Goal: Task Accomplishment & Management: Complete application form

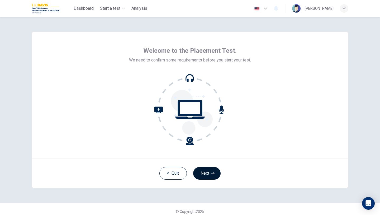
click at [206, 172] on button "Next" at bounding box center [206, 173] width 27 height 13
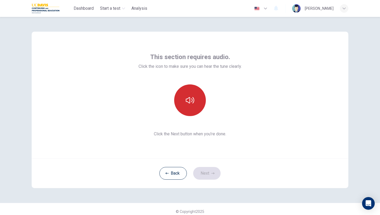
click at [203, 96] on button "button" at bounding box center [190, 101] width 32 height 32
click at [202, 96] on button "button" at bounding box center [190, 101] width 32 height 32
click at [192, 99] on icon "button" at bounding box center [190, 100] width 8 height 6
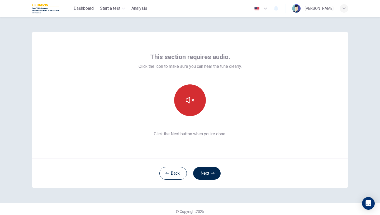
click at [192, 99] on icon "button" at bounding box center [190, 100] width 8 height 6
click at [187, 98] on icon "button" at bounding box center [190, 100] width 8 height 8
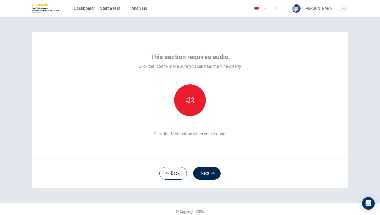
click at [218, 92] on div at bounding box center [190, 101] width 57 height 32
click at [189, 136] on span "Click the Next button when you’re done." at bounding box center [190, 134] width 103 height 6
click at [179, 130] on div "This section requires audio. Click the icon to make sure you can hear the tune …" at bounding box center [190, 95] width 103 height 85
click at [202, 179] on button "Next" at bounding box center [206, 173] width 27 height 13
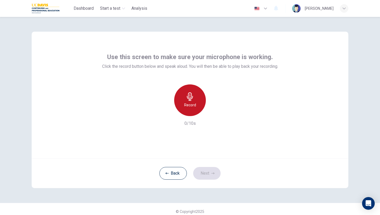
click at [186, 104] on h6 "Record" at bounding box center [190, 105] width 12 height 6
click at [202, 99] on div "Stop" at bounding box center [190, 101] width 32 height 32
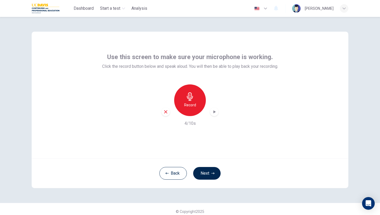
click at [166, 111] on icon "button" at bounding box center [166, 112] width 5 height 5
click at [217, 175] on button "Next" at bounding box center [206, 173] width 27 height 13
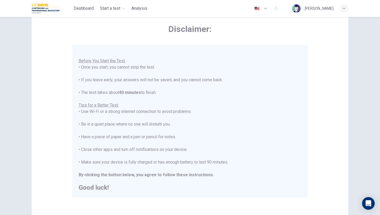
scroll to position [78, 0]
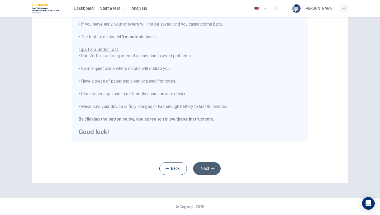
click at [208, 171] on button "Next" at bounding box center [206, 168] width 27 height 13
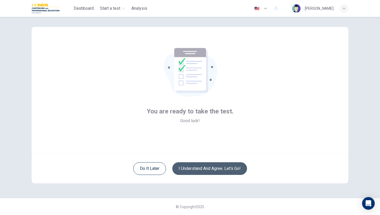
click at [211, 168] on button "I understand and agree. Let’s go!" at bounding box center [209, 168] width 75 height 13
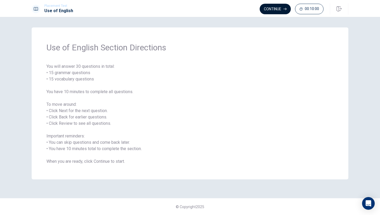
click at [276, 12] on button "Continue" at bounding box center [275, 9] width 31 height 11
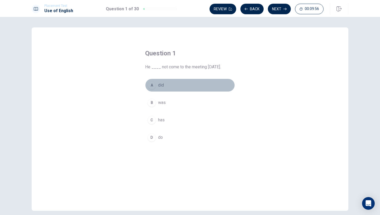
click at [153, 85] on div "A" at bounding box center [152, 85] width 8 height 8
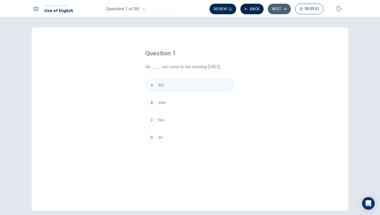
click at [285, 12] on button "Next" at bounding box center [279, 9] width 23 height 11
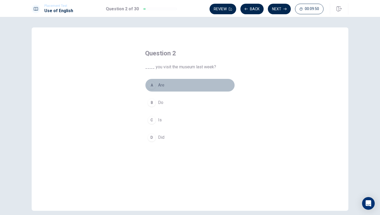
click at [152, 83] on div "A" at bounding box center [152, 85] width 8 height 8
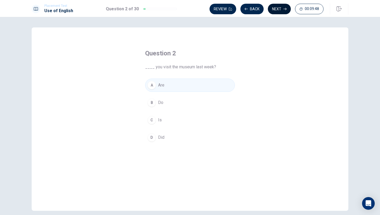
click at [285, 6] on button "Next" at bounding box center [279, 9] width 23 height 11
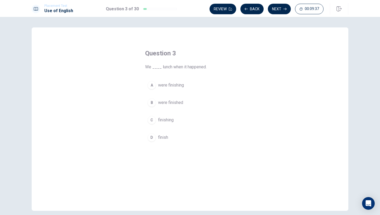
click at [157, 98] on button "B were finished" at bounding box center [190, 102] width 90 height 13
click at [279, 8] on button "Next" at bounding box center [279, 9] width 23 height 11
click at [152, 118] on div "C" at bounding box center [152, 120] width 8 height 8
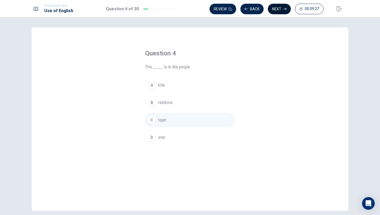
click at [279, 13] on button "Next" at bounding box center [279, 9] width 23 height 11
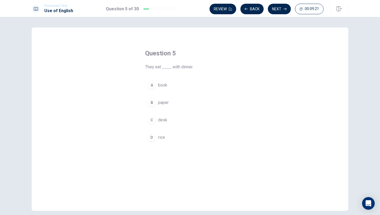
click at [150, 135] on div "D" at bounding box center [152, 137] width 8 height 8
click at [281, 11] on button "Next" at bounding box center [279, 9] width 23 height 11
click at [158, 84] on span "are bought" at bounding box center [168, 85] width 20 height 6
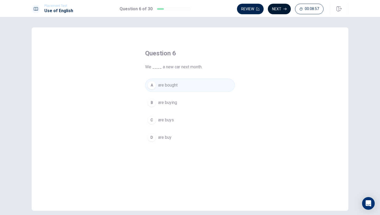
click at [285, 11] on button "Next" at bounding box center [279, 9] width 23 height 11
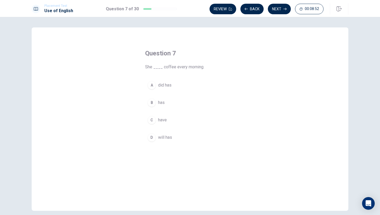
click at [153, 118] on div "C" at bounding box center [152, 120] width 8 height 8
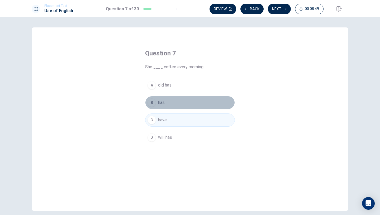
click at [155, 102] on div "B" at bounding box center [152, 103] width 8 height 8
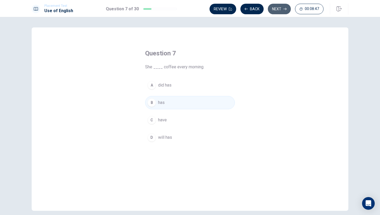
click at [277, 10] on button "Next" at bounding box center [279, 9] width 23 height 11
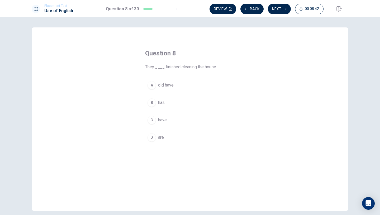
click at [153, 118] on div "C" at bounding box center [152, 120] width 8 height 8
click at [273, 7] on button "Next" at bounding box center [279, 9] width 23 height 11
click at [151, 141] on div "D" at bounding box center [152, 137] width 8 height 8
click at [153, 99] on div "B" at bounding box center [152, 103] width 8 height 8
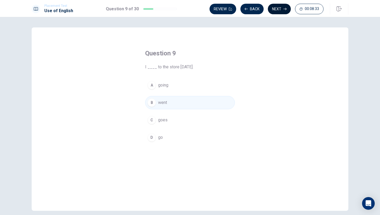
click at [281, 8] on button "Next" at bounding box center [279, 9] width 23 height 11
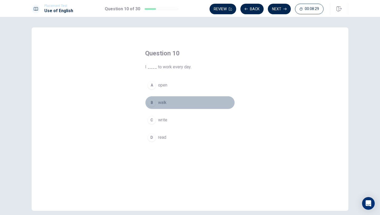
click at [154, 102] on div "B" at bounding box center [152, 103] width 8 height 8
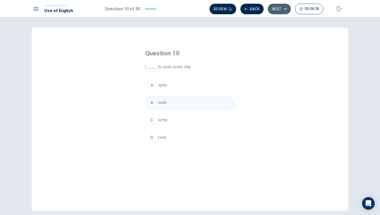
click at [276, 8] on button "Next" at bounding box center [279, 9] width 23 height 11
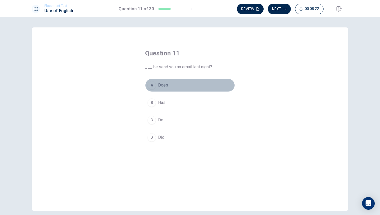
click at [153, 82] on div "A" at bounding box center [152, 85] width 8 height 8
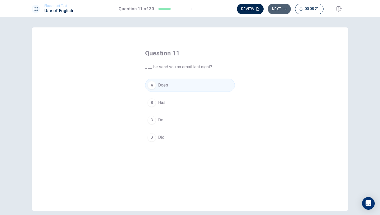
click at [282, 6] on button "Next" at bounding box center [279, 9] width 23 height 11
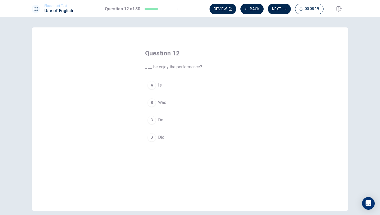
click at [150, 120] on div "C" at bounding box center [152, 120] width 8 height 8
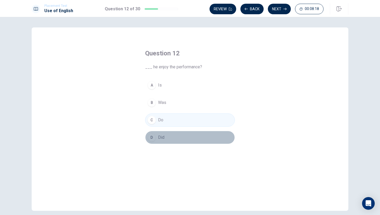
click at [150, 132] on button "D Did" at bounding box center [190, 137] width 90 height 13
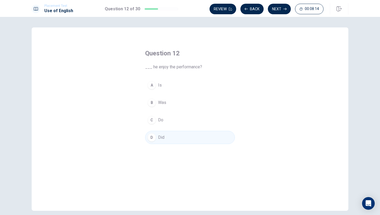
click at [145, 86] on button "A Is" at bounding box center [190, 85] width 90 height 13
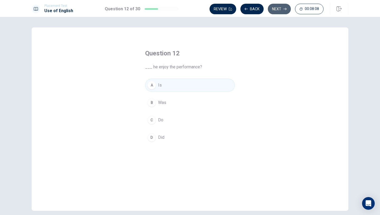
click at [280, 5] on button "Next" at bounding box center [279, 9] width 23 height 11
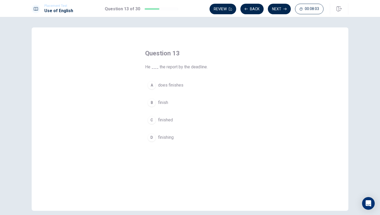
click at [152, 124] on div "C" at bounding box center [152, 120] width 8 height 8
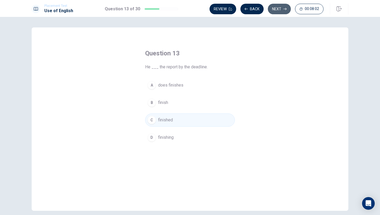
click at [275, 13] on button "Next" at bounding box center [279, 9] width 23 height 11
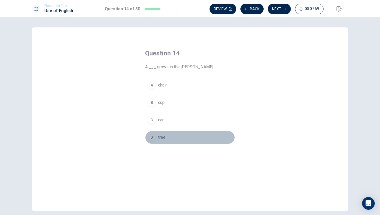
click at [151, 138] on div "D" at bounding box center [152, 137] width 8 height 8
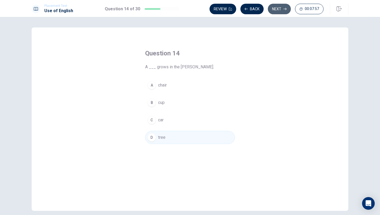
click at [284, 11] on button "Next" at bounding box center [279, 9] width 23 height 11
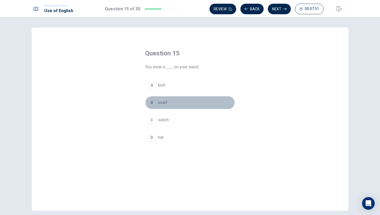
click at [153, 106] on button "B scarf" at bounding box center [190, 102] width 90 height 13
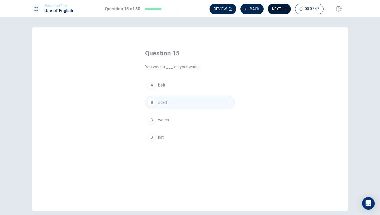
click at [280, 5] on button "Next" at bounding box center [279, 9] width 23 height 11
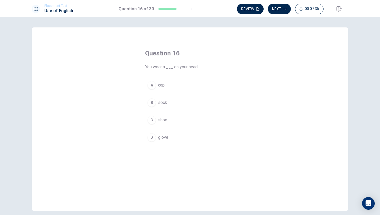
click at [152, 134] on div "D" at bounding box center [152, 137] width 8 height 8
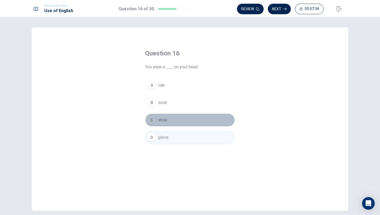
click at [154, 124] on button "C shoe" at bounding box center [190, 120] width 90 height 13
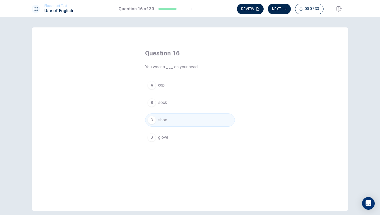
click at [157, 86] on button "A cap" at bounding box center [190, 85] width 90 height 13
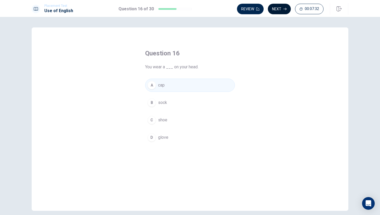
click at [275, 10] on button "Next" at bounding box center [279, 9] width 23 height 11
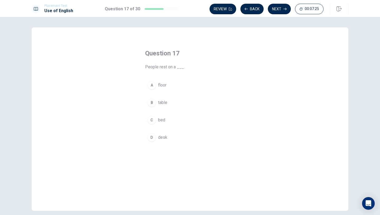
click at [154, 102] on div "B" at bounding box center [152, 103] width 8 height 8
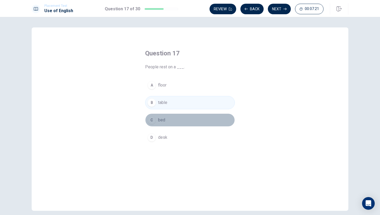
click at [158, 122] on span "bed" at bounding box center [161, 120] width 7 height 6
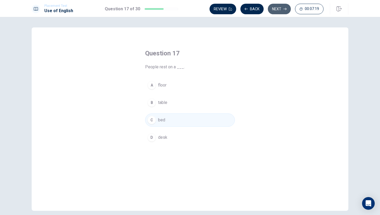
click at [278, 9] on button "Next" at bounding box center [279, 9] width 23 height 11
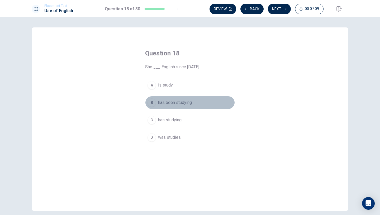
click at [156, 105] on button "B has been studying" at bounding box center [190, 102] width 90 height 13
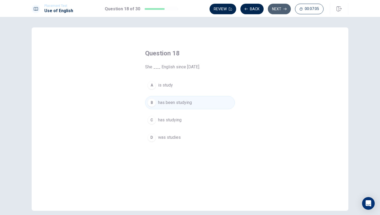
click at [275, 9] on button "Next" at bounding box center [279, 9] width 23 height 11
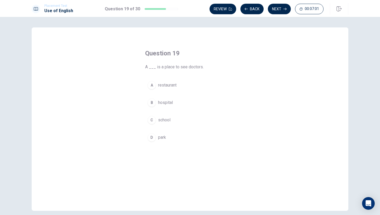
click at [172, 95] on div "A restaurant [GEOGRAPHIC_DATA]" at bounding box center [190, 112] width 90 height 66
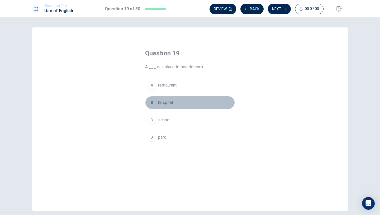
click at [149, 103] on div "B" at bounding box center [152, 103] width 8 height 8
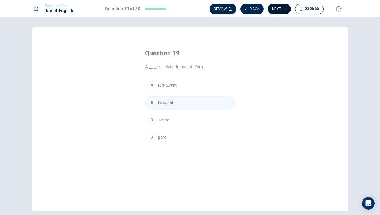
click at [274, 13] on button "Next" at bounding box center [279, 9] width 23 height 11
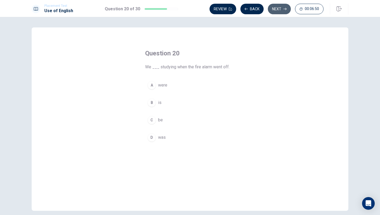
click at [286, 11] on button "Next" at bounding box center [279, 9] width 23 height 11
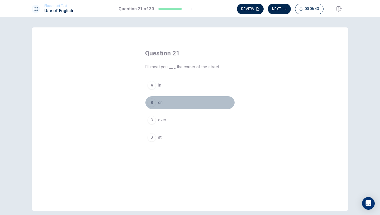
click at [154, 102] on div "B" at bounding box center [152, 103] width 8 height 8
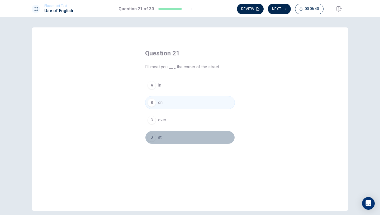
click at [146, 141] on button "D at" at bounding box center [190, 137] width 90 height 13
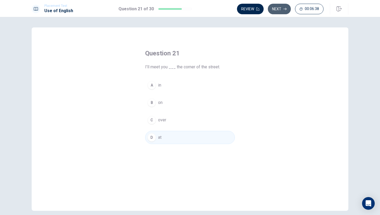
click at [282, 6] on button "Next" at bounding box center [279, 9] width 23 height 11
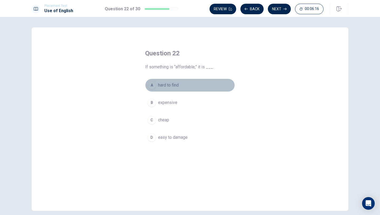
click at [156, 88] on button "A hard to find" at bounding box center [190, 85] width 90 height 13
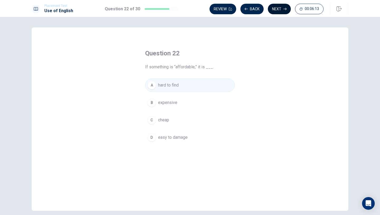
click at [281, 12] on button "Next" at bounding box center [279, 9] width 23 height 11
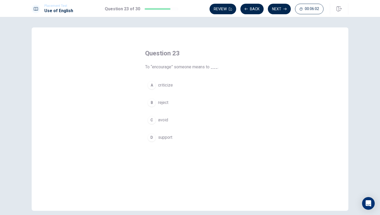
click at [153, 137] on div "D" at bounding box center [152, 137] width 8 height 8
click at [281, 5] on button "Next" at bounding box center [279, 9] width 23 height 11
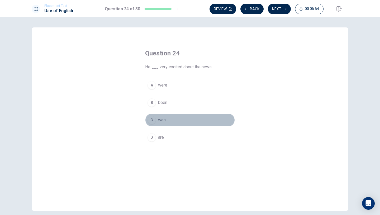
click at [154, 116] on button "C was" at bounding box center [190, 120] width 90 height 13
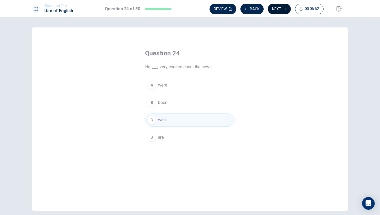
click at [280, 10] on button "Next" at bounding box center [279, 9] width 23 height 11
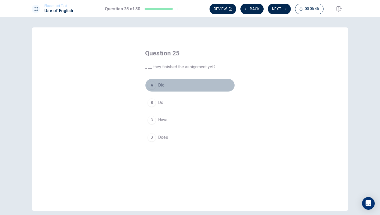
click at [153, 84] on div "A" at bounding box center [152, 85] width 8 height 8
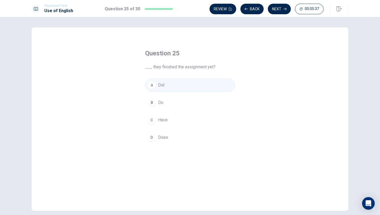
click at [156, 121] on button "C Have" at bounding box center [190, 120] width 90 height 13
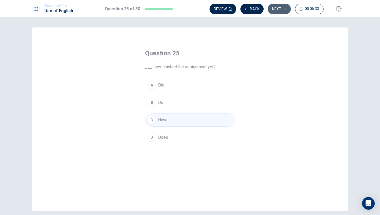
click at [276, 8] on button "Next" at bounding box center [279, 9] width 23 height 11
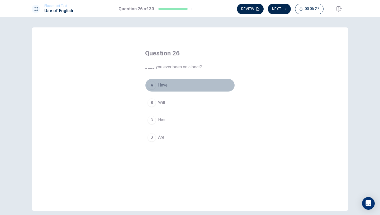
click at [156, 85] on button "A Have" at bounding box center [190, 85] width 90 height 13
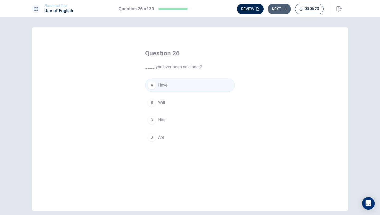
click at [287, 10] on icon "button" at bounding box center [285, 8] width 3 height 3
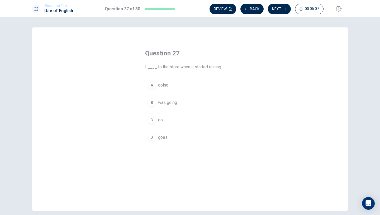
click at [149, 119] on div "C" at bounding box center [152, 120] width 8 height 8
click at [158, 103] on span "was going" at bounding box center [167, 103] width 19 height 6
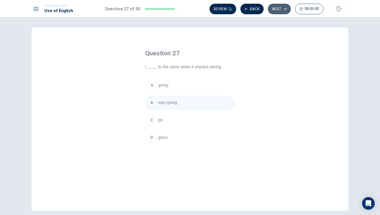
click at [271, 7] on button "Next" at bounding box center [279, 9] width 23 height 11
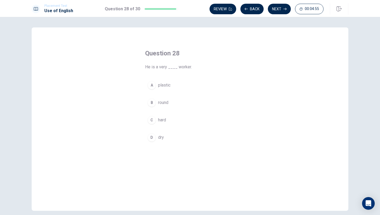
click at [156, 119] on button "C hard" at bounding box center [190, 120] width 90 height 13
click at [291, 3] on div "Review Back Next 00:04:54" at bounding box center [279, 9] width 139 height 12
click at [288, 5] on button "Next" at bounding box center [279, 9] width 23 height 11
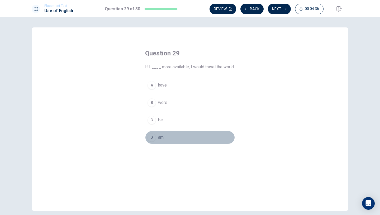
click at [152, 133] on button "D am" at bounding box center [190, 137] width 90 height 13
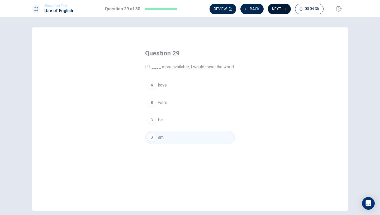
click at [281, 10] on button "Next" at bounding box center [279, 9] width 23 height 11
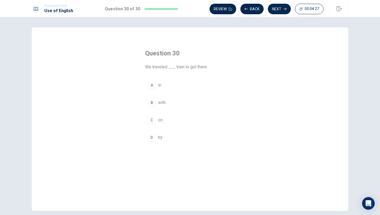
click at [156, 82] on button "A in" at bounding box center [190, 85] width 90 height 13
click at [276, 13] on button "Next" at bounding box center [279, 9] width 23 height 11
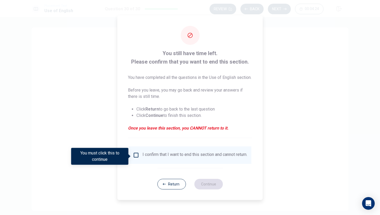
click at [139, 155] on div "I confirm that I want to end this section and cannot return." at bounding box center [190, 155] width 114 height 6
click at [137, 156] on input "You must click this to continue" at bounding box center [136, 155] width 6 height 6
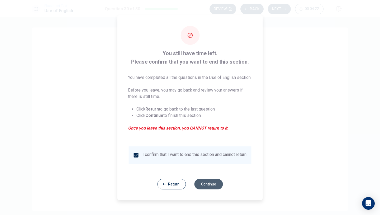
click at [202, 190] on button "Continue" at bounding box center [208, 184] width 29 height 11
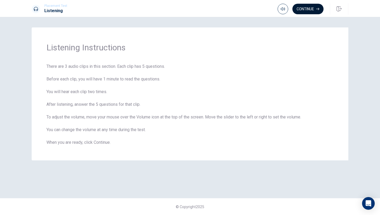
click at [313, 10] on button "Continue" at bounding box center [308, 9] width 31 height 11
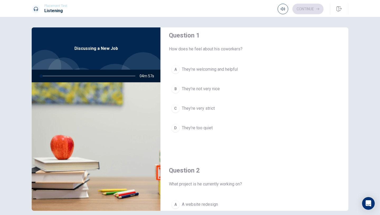
scroll to position [5, 0]
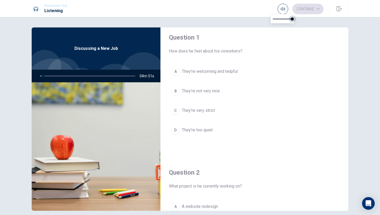
drag, startPoint x: 292, startPoint y: 18, endPoint x: 305, endPoint y: 18, distance: 12.4
click at [305, 18] on body "This site uses cookies, as explained in our Privacy Policy . If you agree to th…" at bounding box center [190, 107] width 380 height 215
click at [302, 48] on div "Question 1 How does he feel about his coworkers?" at bounding box center [254, 43] width 171 height 21
click at [285, 9] on button "button" at bounding box center [283, 9] width 11 height 11
type input "5"
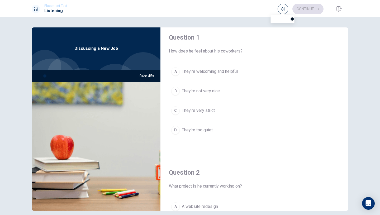
type input "0.7"
click at [287, 18] on span at bounding box center [283, 18] width 20 height 7
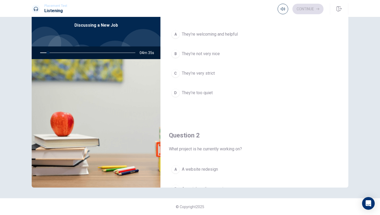
scroll to position [0, 0]
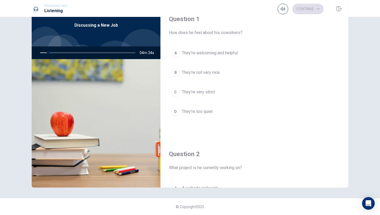
click at [288, 11] on div "Continue" at bounding box center [301, 9] width 46 height 11
click at [281, 10] on icon "button" at bounding box center [283, 8] width 4 height 3
type input "9"
type input "0.8"
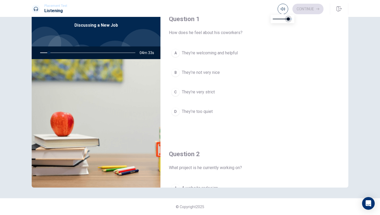
type input "9"
type input "0.9"
type input "9"
type input "1"
drag, startPoint x: 288, startPoint y: 16, endPoint x: 294, endPoint y: 16, distance: 6.1
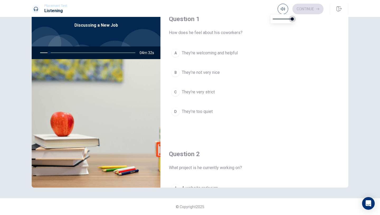
click at [294, 17] on span at bounding box center [292, 18] width 3 height 3
click at [254, 53] on button "A They’re welcoming and helpful" at bounding box center [254, 52] width 171 height 13
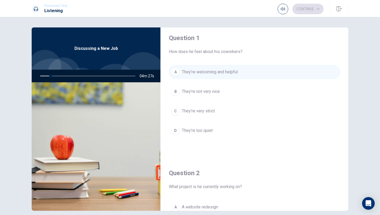
scroll to position [3, 0]
click at [285, 7] on button "button" at bounding box center [283, 9] width 11 height 11
type input "12"
type input "0.7"
click at [286, 18] on span at bounding box center [283, 18] width 20 height 7
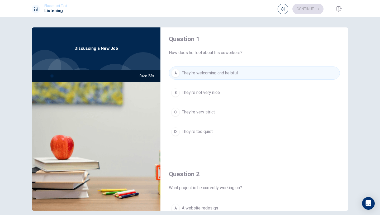
click at [232, 87] on button "B They’re not very nice" at bounding box center [254, 92] width 171 height 13
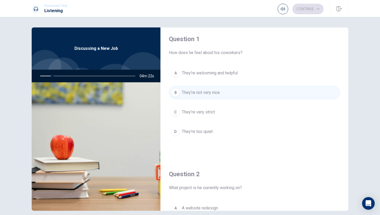
click at [217, 93] on span "They’re not very nice" at bounding box center [201, 93] width 38 height 6
click at [123, 65] on div at bounding box center [143, 74] width 45 height 45
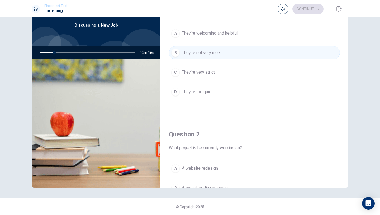
scroll to position [0, 0]
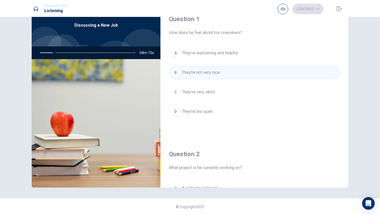
click at [126, 52] on div at bounding box center [87, 52] width 106 height 13
drag, startPoint x: 102, startPoint y: 52, endPoint x: 127, endPoint y: 52, distance: 24.0
click at [127, 52] on div at bounding box center [87, 52] width 106 height 13
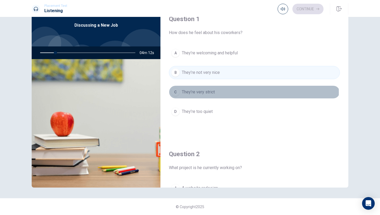
click at [213, 92] on span "They’re very strict" at bounding box center [198, 92] width 33 height 6
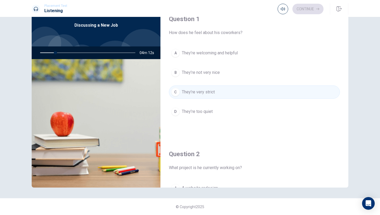
click at [213, 92] on span "They’re very strict" at bounding box center [198, 92] width 33 height 6
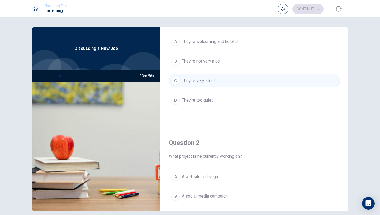
scroll to position [36, 0]
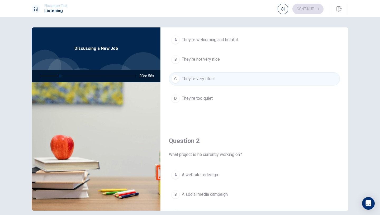
click at [238, 161] on div "Question 2 What project is he currently working on? A A website redesign B A so…" at bounding box center [255, 193] width 188 height 135
click at [222, 185] on div "A A website redesign B A social media campaign C A training session D A custome…" at bounding box center [254, 210] width 171 height 82
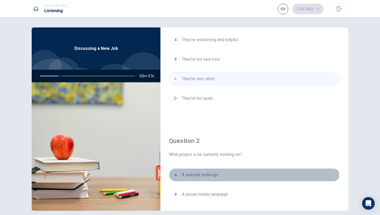
click at [222, 179] on button "A A website redesign" at bounding box center [254, 175] width 171 height 13
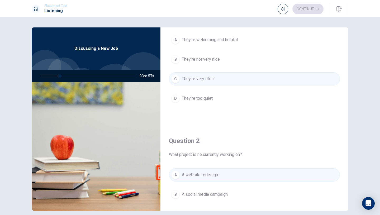
click at [154, 177] on img at bounding box center [96, 146] width 129 height 129
drag, startPoint x: 125, startPoint y: 73, endPoint x: 135, endPoint y: 74, distance: 9.6
click at [135, 74] on div at bounding box center [87, 76] width 106 height 13
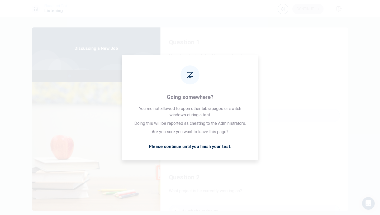
click at [294, 79] on button "A They’re welcoming and helpful" at bounding box center [254, 76] width 171 height 13
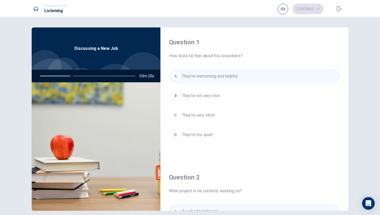
click at [213, 119] on button "C They’re very strict" at bounding box center [254, 115] width 171 height 13
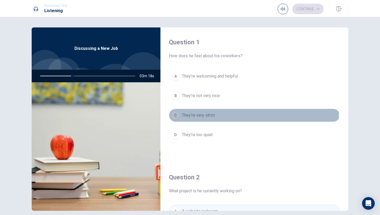
click at [175, 114] on div "C" at bounding box center [175, 115] width 8 height 8
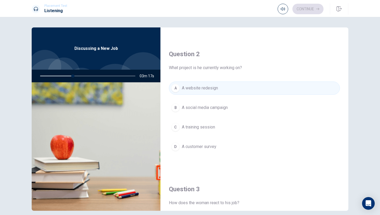
scroll to position [125, 0]
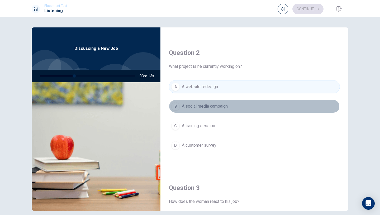
click at [173, 108] on div "B" at bounding box center [175, 106] width 8 height 8
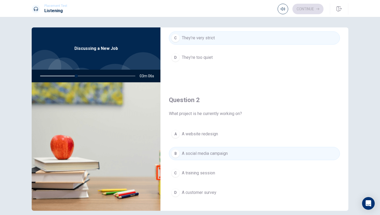
scroll to position [0, 0]
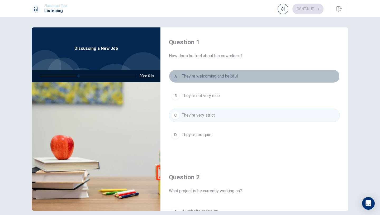
click at [218, 78] on span "They’re welcoming and helpful" at bounding box center [210, 76] width 56 height 6
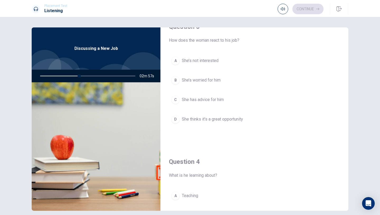
scroll to position [287, 0]
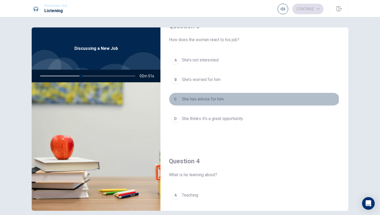
click at [211, 99] on span "She has advice for him" at bounding box center [203, 99] width 42 height 6
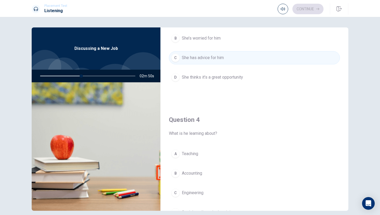
scroll to position [335, 0]
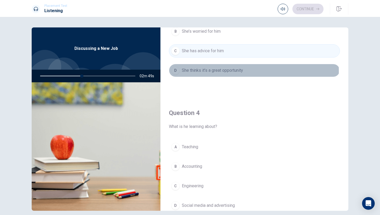
click at [215, 71] on span "She thinks it’s a great opportunity" at bounding box center [212, 70] width 61 height 6
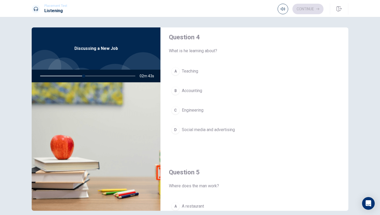
scroll to position [406, 0]
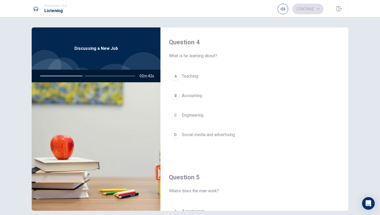
click at [199, 95] on span "Accounting" at bounding box center [192, 96] width 20 height 6
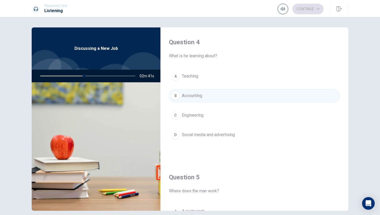
click at [197, 115] on span "Engineering" at bounding box center [193, 115] width 22 height 6
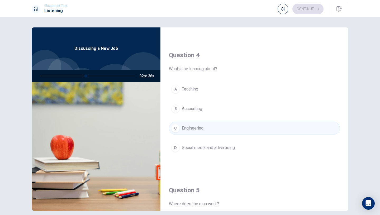
scroll to position [392, 0]
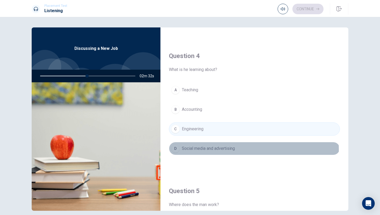
click at [204, 150] on span "Social media and advertising" at bounding box center [208, 149] width 53 height 6
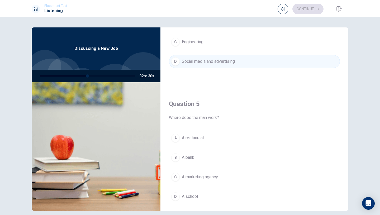
scroll to position [493, 0]
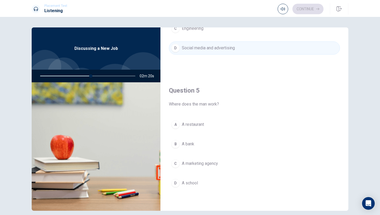
click at [201, 162] on span "A marketing agency" at bounding box center [200, 164] width 36 height 6
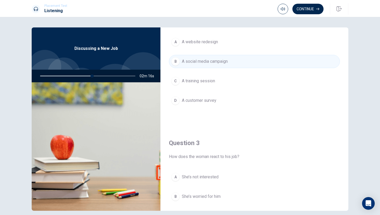
scroll to position [87, 0]
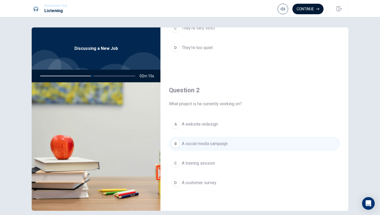
click at [299, 12] on button "Continue" at bounding box center [308, 9] width 31 height 11
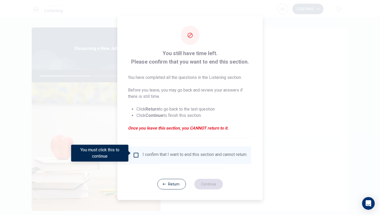
click at [138, 153] on input "You must click this to continue" at bounding box center [136, 155] width 6 height 6
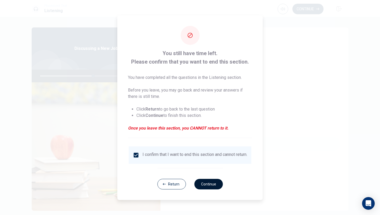
click at [206, 184] on button "Continue" at bounding box center [208, 184] width 29 height 11
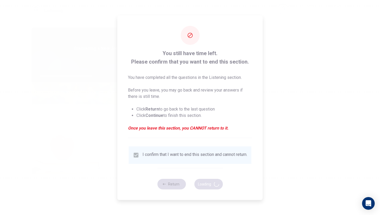
type input "56"
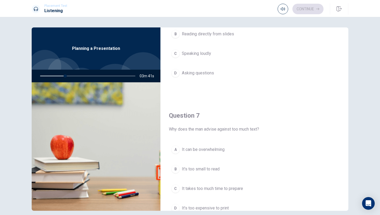
scroll to position [0, 0]
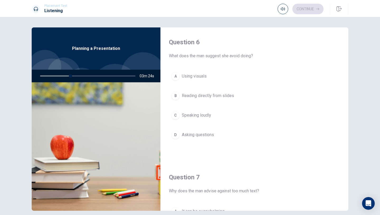
click at [207, 99] on span "Reading directly from slides" at bounding box center [208, 96] width 52 height 6
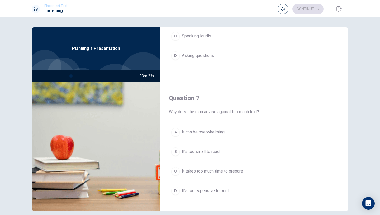
scroll to position [91, 0]
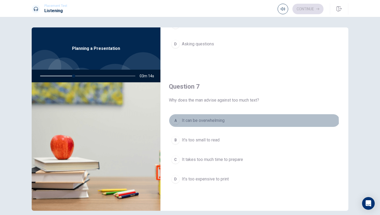
click at [211, 124] on span "It can be overwhelming" at bounding box center [203, 121] width 43 height 6
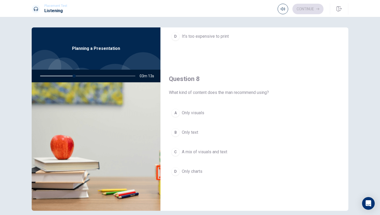
scroll to position [238, 0]
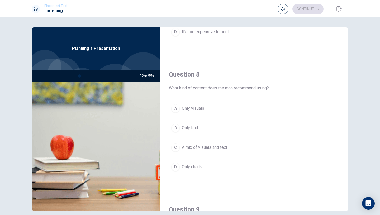
click at [191, 148] on span "A mix of visuals and text" at bounding box center [204, 147] width 45 height 6
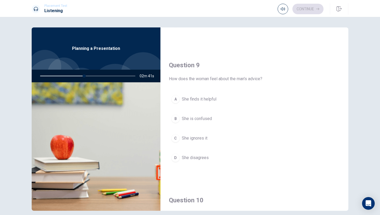
scroll to position [384, 0]
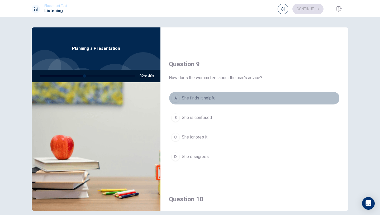
click at [211, 104] on button "A She finds it helpful" at bounding box center [254, 98] width 171 height 13
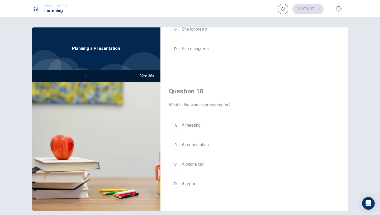
scroll to position [493, 0]
click at [193, 143] on span "A presentation" at bounding box center [195, 144] width 27 height 6
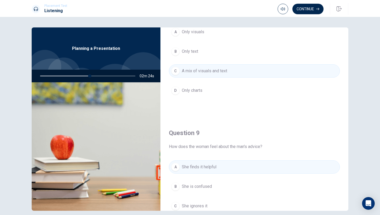
scroll to position [274, 0]
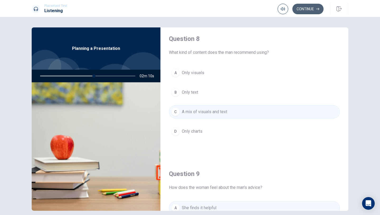
click at [311, 10] on button "Continue" at bounding box center [308, 9] width 31 height 11
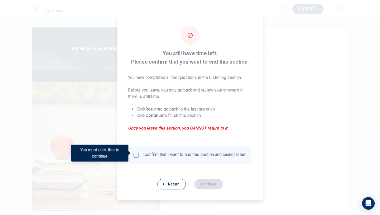
click at [138, 152] on input "You must click this to continue" at bounding box center [136, 155] width 6 height 6
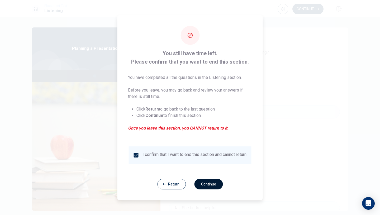
click at [205, 183] on button "Continue" at bounding box center [208, 184] width 29 height 11
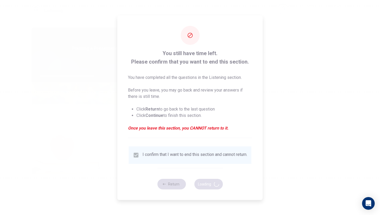
type input "58"
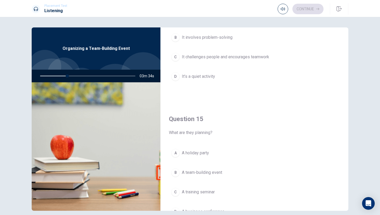
scroll to position [493, 0]
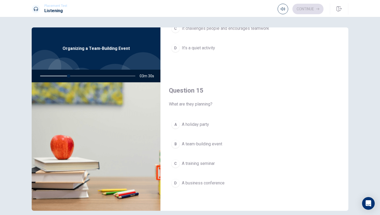
click at [207, 145] on span "A team-building event" at bounding box center [202, 144] width 40 height 6
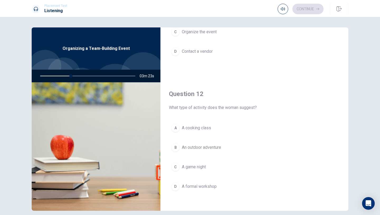
scroll to position [119, 0]
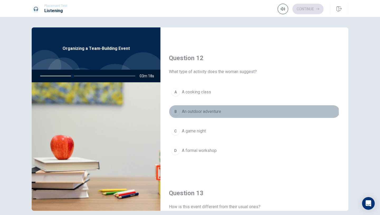
click at [211, 114] on span "An outdoor adventure" at bounding box center [201, 112] width 39 height 6
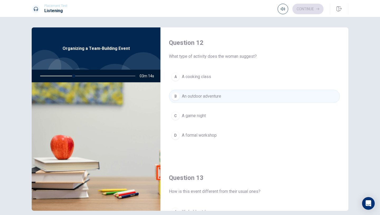
click at [210, 134] on span "A formal workshop" at bounding box center [199, 135] width 35 height 6
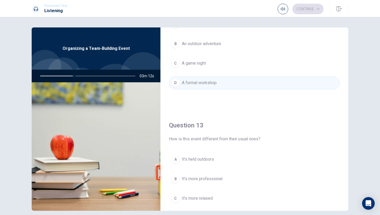
scroll to position [0, 0]
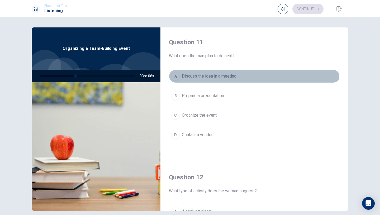
click at [213, 77] on span "Discuss the idea in a meeting" at bounding box center [209, 76] width 55 height 6
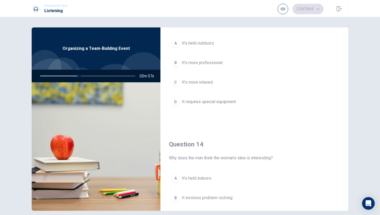
scroll to position [306, 0]
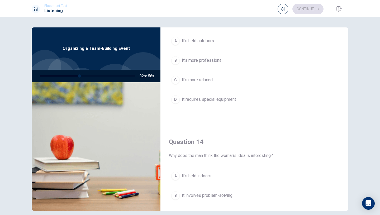
click at [215, 43] on button "A It’s held outdoors" at bounding box center [254, 40] width 171 height 13
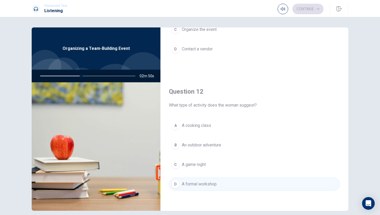
scroll to position [140, 0]
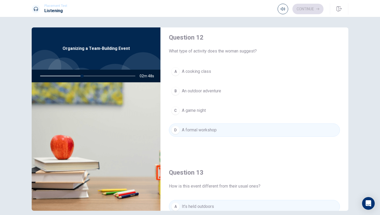
click at [207, 96] on button "B An outdoor adventure" at bounding box center [254, 91] width 171 height 13
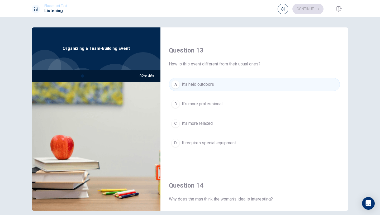
scroll to position [276, 0]
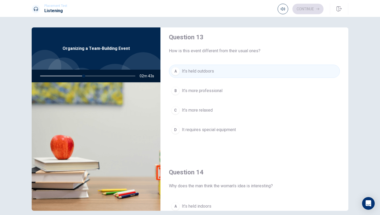
click at [219, 89] on span "It’s more professional" at bounding box center [202, 91] width 41 height 6
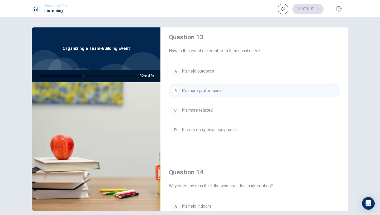
click at [221, 72] on button "A It’s held outdoors" at bounding box center [254, 71] width 171 height 13
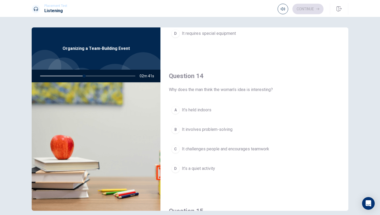
scroll to position [372, 0]
click at [216, 147] on span "It challenges people and encourages teamwork" at bounding box center [225, 149] width 87 height 6
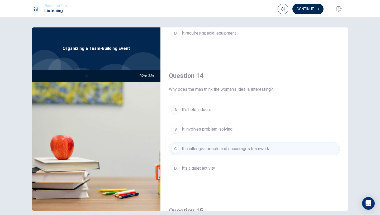
scroll to position [372, 0]
click at [310, 11] on button "Continue" at bounding box center [308, 9] width 31 height 11
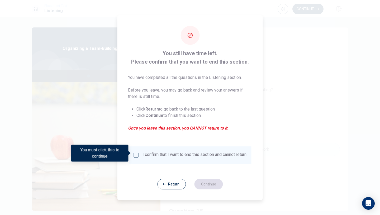
click at [155, 150] on div "I confirm that I want to end this section and cannot return." at bounding box center [190, 155] width 123 height 17
click at [143, 154] on div "I confirm that I want to end this section and cannot return." at bounding box center [195, 155] width 105 height 6
click at [137, 153] on input "You must click this to continue" at bounding box center [136, 155] width 6 height 6
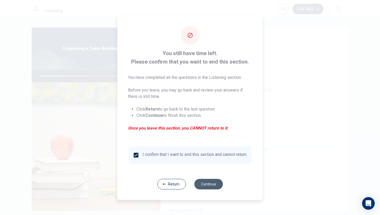
click at [209, 186] on button "Continue" at bounding box center [208, 184] width 29 height 11
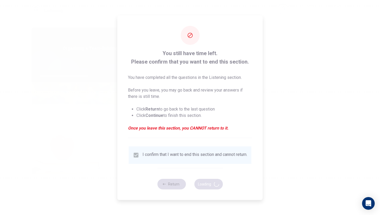
type input "52"
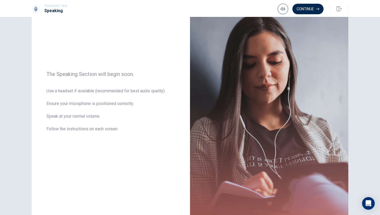
scroll to position [70, 0]
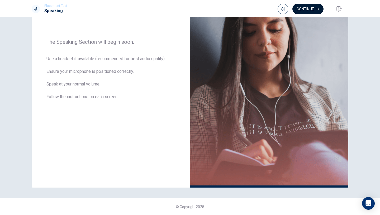
click at [321, 10] on button "Continue" at bounding box center [308, 9] width 31 height 11
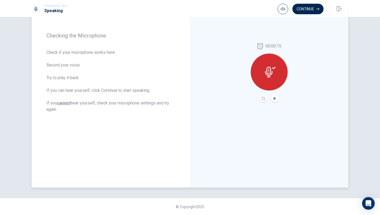
click at [270, 76] on icon at bounding box center [270, 72] width 11 height 11
click at [274, 97] on button "Play Audio" at bounding box center [275, 98] width 7 height 7
click at [313, 11] on button "Continue" at bounding box center [308, 9] width 31 height 11
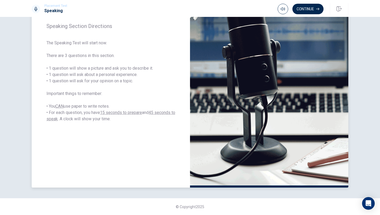
click at [291, 53] on img at bounding box center [269, 72] width 158 height 230
click at [316, 7] on button "Continue" at bounding box center [308, 9] width 31 height 11
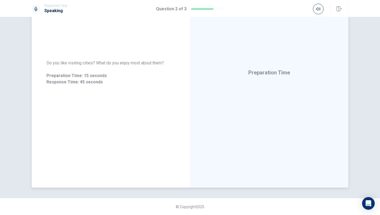
scroll to position [0, 0]
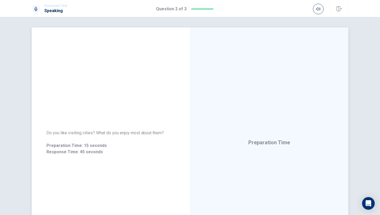
click at [140, 97] on div "Do you like visiting cities? What do you enjoy most about them? Preparation Tim…" at bounding box center [111, 142] width 158 height 230
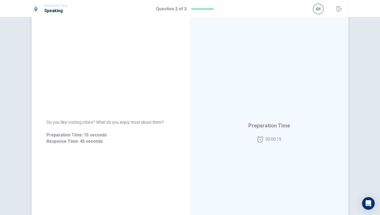
scroll to position [12, 0]
click at [115, 82] on div "Do you like visiting cities? What do you enjoy most about them? Preparation Tim…" at bounding box center [111, 130] width 158 height 230
drag, startPoint x: 62, startPoint y: 77, endPoint x: 110, endPoint y: 95, distance: 51.1
click at [110, 95] on div "Do you like visiting cities? What do you enjoy most about them? Preparation Tim…" at bounding box center [111, 130] width 158 height 230
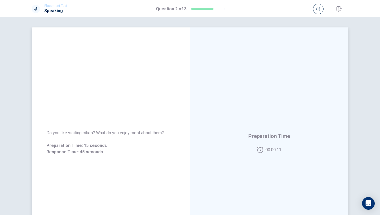
drag, startPoint x: 77, startPoint y: 134, endPoint x: 131, endPoint y: 133, distance: 54.4
click at [131, 133] on span "Do you like visiting cities? What do you enjoy most about them?" at bounding box center [110, 133] width 129 height 6
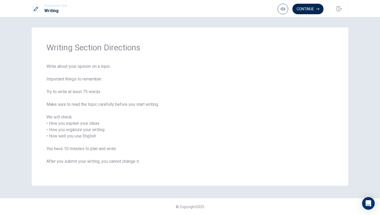
click at [308, 1] on div "Placement Test Writing Continue" at bounding box center [190, 8] width 380 height 17
click at [307, 7] on button "Continue" at bounding box center [308, 9] width 31 height 11
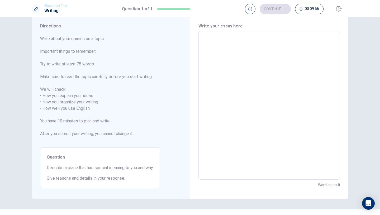
scroll to position [21, 0]
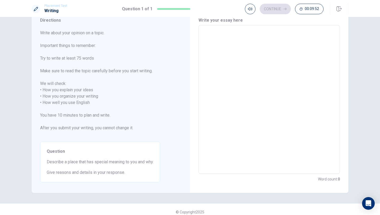
click at [212, 46] on textarea at bounding box center [269, 100] width 134 height 140
type textarea "M"
type textarea "x"
type textarea "My"
type textarea "x"
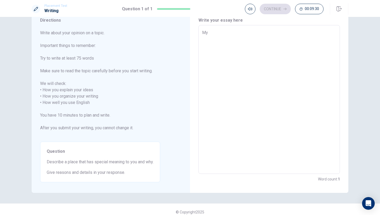
type textarea "My"
type textarea "x"
type textarea "My"
type textarea "x"
type textarea "M"
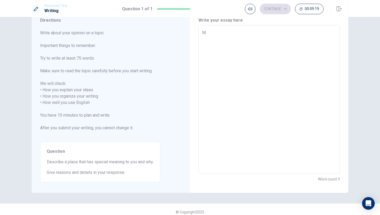
type textarea "x"
type textarea "M"
type textarea "x"
type textarea "My"
type textarea "x"
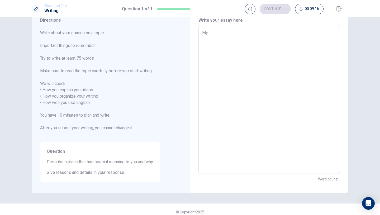
type textarea "My"
type textarea "x"
type textarea "My s"
type textarea "x"
type textarea "My sp"
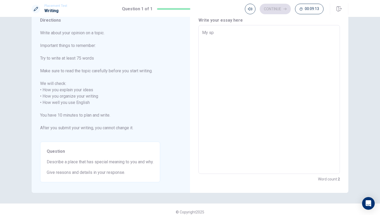
type textarea "x"
type textarea "My spe"
type textarea "x"
type textarea "My spec"
type textarea "x"
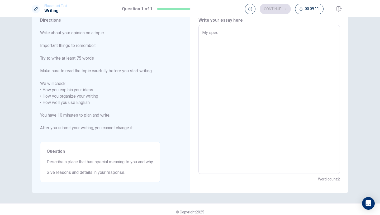
type textarea "My speci"
type textarea "x"
type textarea "My specia"
type textarea "x"
type textarea "My special"
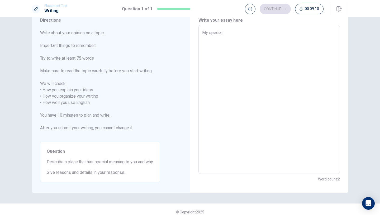
type textarea "x"
type textarea "My special"
type textarea "x"
type textarea "My pspecial"
type textarea "x"
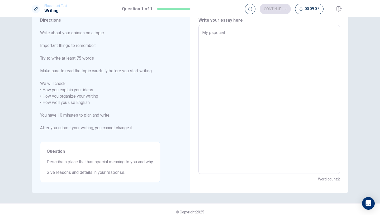
type textarea "My plspecial"
type textarea "x"
type textarea "My plaspecial"
type textarea "x"
type textarea "My placspecial"
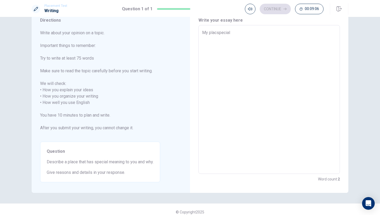
type textarea "x"
type textarea "My placespecial"
type textarea "x"
type textarea "My place special"
type textarea "x"
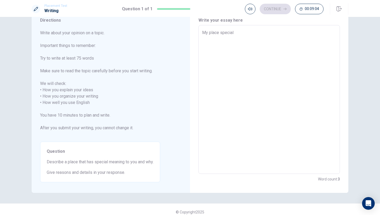
type textarea "My place wspecial"
type textarea "x"
type textarea "My place whspecial"
type textarea "x"
type textarea "My place whispecial"
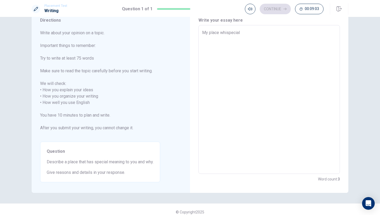
type textarea "x"
type textarea "My place whicspecial"
type textarea "x"
type textarea "My place whichspecial"
type textarea "x"
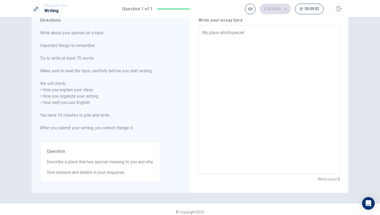
type textarea "My place which special"
type textarea "x"
type textarea "My place which hspecial"
type textarea "x"
type textarea "My place which haspecial"
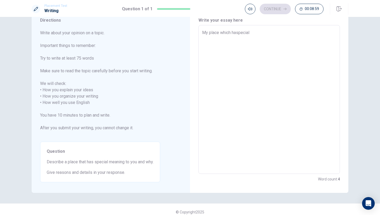
type textarea "x"
type textarea "My place which hasspecial"
type textarea "x"
type textarea "My place which has special"
type textarea "x"
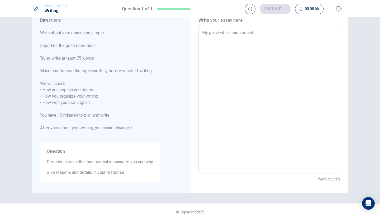
type textarea "My place whic has special"
type textarea "x"
type textarea "My place whi has special"
type textarea "x"
type textarea "My place wh has special"
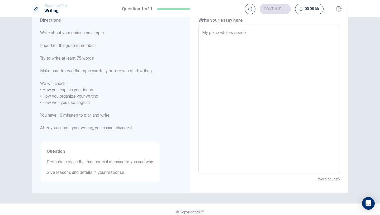
type textarea "x"
type textarea "My place w has special"
type textarea "x"
type textarea "My place has special"
type textarea "x"
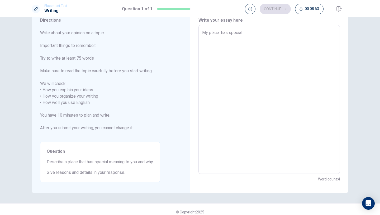
type textarea "My place t has special"
type textarea "x"
type textarea "My place th has special"
type textarea "x"
type textarea "My place tha has special"
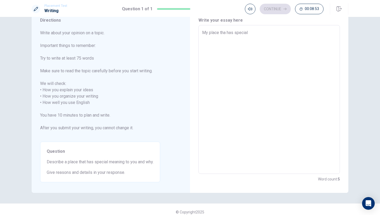
type textarea "x"
type textarea "My place that has special"
type textarea "x"
type textarea "My place that has special m"
type textarea "x"
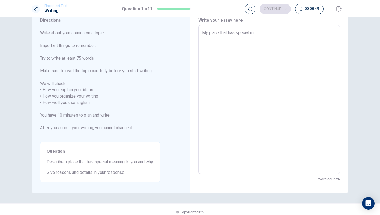
type textarea "My place that has special me"
type textarea "x"
type textarea "My place that has special mea"
type textarea "x"
type textarea "My place that has special mean"
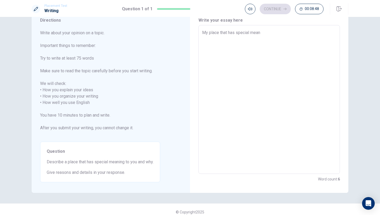
type textarea "x"
type textarea "My place that has special meani"
type textarea "x"
type textarea "My place that has special meanin"
type textarea "x"
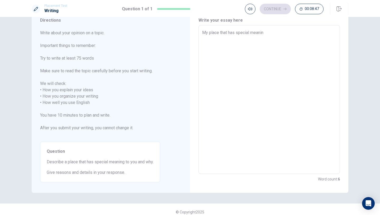
type textarea "My place that has special meaning"
type textarea "x"
type textarea "M place that has special meaning"
type textarea "x"
type textarea "place that has special meaning"
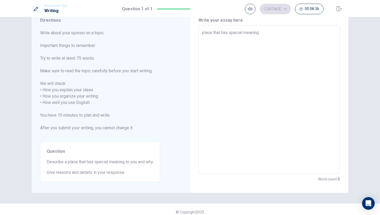
type textarea "x"
type textarea "A place that has special meaning"
type textarea "x"
type textarea "A place that has special meaning"
click at [269, 29] on div "A place that has special meaning x ​" at bounding box center [270, 99] width 142 height 149
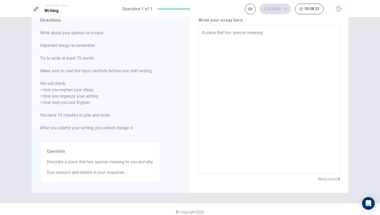
click at [269, 30] on textarea "A place that has special meaning" at bounding box center [269, 100] width 134 height 140
type textarea "x"
click at [275, 34] on textarea "A place that has special meaning" at bounding box center [269, 100] width 134 height 140
type textarea "A place that has special meaning"
type textarea "x"
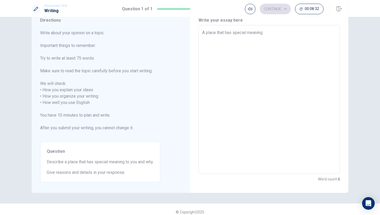
type textarea "A place that has special meaning t"
type textarea "x"
type textarea "A place that has special meaning to"
type textarea "x"
type textarea "A place that has special meaning to"
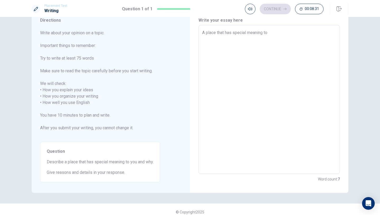
type textarea "x"
type textarea "A place that has special meaning to m"
type textarea "x"
type textarea "A place that has special meaning to me"
type textarea "x"
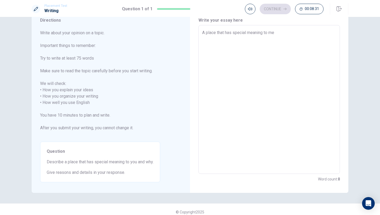
type textarea "A place that has special meaning to me"
type textarea "x"
type textarea "A place that has special meaning to me i"
type textarea "x"
type textarea "A place that has special meaning to me is"
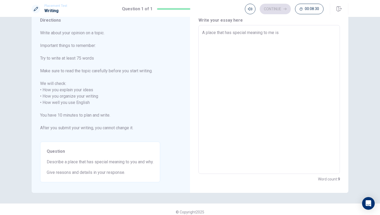
type textarea "x"
type textarea "A place that has special meaning to me is"
type textarea "x"
type textarea "A place that has special meaning to me is K"
type textarea "x"
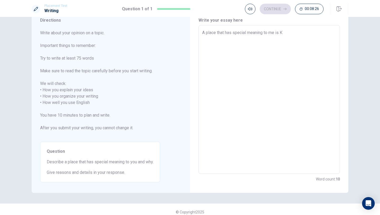
type textarea "A place that has special meaning to me is Ko"
type textarea "x"
type textarea "A place that has special meaning to me is Kob"
type textarea "x"
type textarea "A place that has special meaning to me is Kobe"
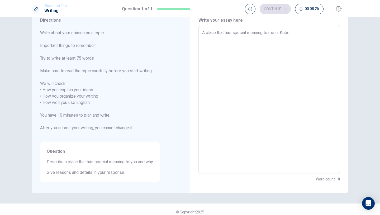
type textarea "x"
type textarea "A place that has special meaning to me is Kobe."
type textarea "x"
type textarea "A place that has special meaning to me is Kobe.I"
type textarea "x"
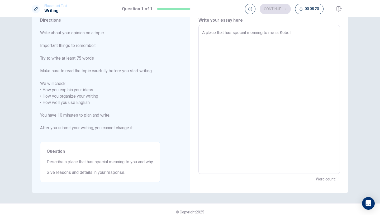
type textarea "A place that has special meaning to me is [DOMAIN_NAME]"
type textarea "x"
type textarea "A place that has special meaning to me is Kobe.I"
type textarea "x"
type textarea "A place that has special meaning to me is Kobe."
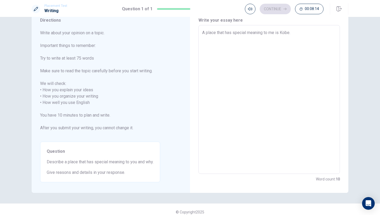
type textarea "x"
type textarea "A place that has special meaning to me is Kobe.<"
type textarea "x"
type textarea "A place that has special meaning to me is Kobe."
type textarea "x"
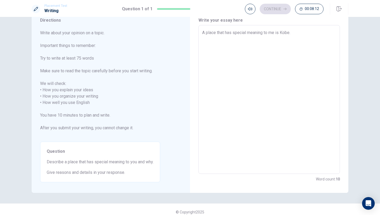
type textarea "A place that has special meaning to me is Kobe."
type textarea "x"
type textarea "A place that has special meaning to me is Kobe. M"
type textarea "x"
type textarea "A place that has special meaning to me is Kobe. My"
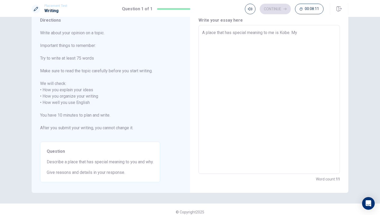
type textarea "x"
type textarea "A place that has special meaning to me is Kobe. My"
type textarea "x"
type textarea "A place that has special meaning to me is Kobe. My n"
type textarea "x"
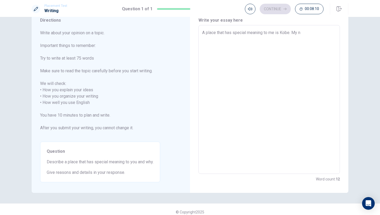
type textarea "A place that has special meaning to me is Kobe. My na"
type textarea "x"
type textarea "A place that has special meaning to me is Kobe. My nam"
type textarea "x"
type textarea "A place that has special meaning to me is Kobe. My name"
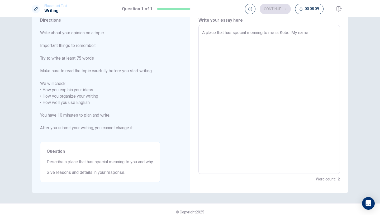
type textarea "x"
type textarea "A place that has special meaning to me is Kobe. My name"
type textarea "x"
type textarea "A place that has special meaning to me is Kobe. My name i"
type textarea "x"
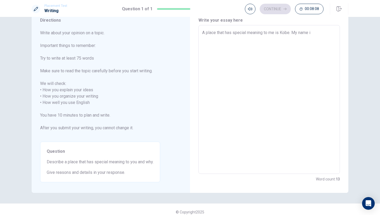
type textarea "A place that has special meaning to me is Kobe. My name is"
type textarea "x"
type textarea "A place that has special meaning to me is Kobe. My name is"
type textarea "x"
type textarea "A place that has special meaning to me is Kobe. My name is M"
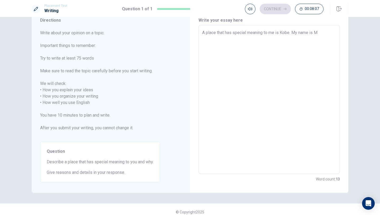
type textarea "x"
type textarea "A place that has special meaning to me is Kobe. My name is [PERSON_NAME]"
type textarea "x"
type textarea "A place that has special meaning to me is Kobe. My name is [GEOGRAPHIC_DATA]"
type textarea "x"
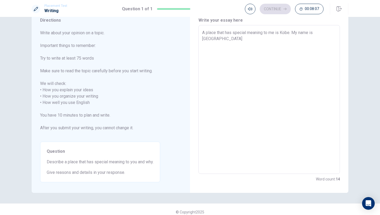
type textarea "A place that has special meaning to me is Kobe. My name is [PERSON_NAME]"
type textarea "x"
type textarea "A place that has special meaning to me is Kobe. My name is [GEOGRAPHIC_DATA]"
type textarea "x"
type textarea "A place that has special meaning to me is Kobe. My name is [PERSON_NAME]"
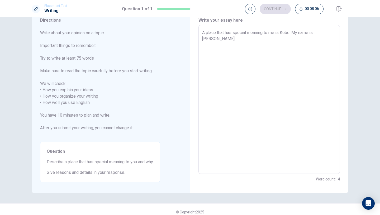
type textarea "x"
type textarea "A place that has special meaning to me is Kobe. My name is [PERSON_NAME]"
type textarea "x"
type textarea "A place that has special meaning to me is Kobe. My name is [PERSON_NAME]"
type textarea "x"
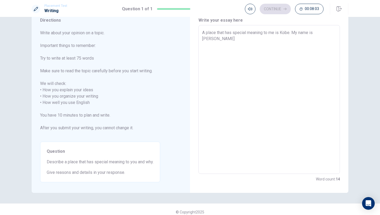
type textarea "A place that has special meaning to me is Kobe. My name is [PERSON_NAME]"
click at [275, 36] on textarea "A place that has special meaning to me is Kobe. My name is [PERSON_NAME]. This …" at bounding box center [269, 100] width 134 height 140
click at [294, 33] on textarea "A place that has special meaning to me is Kobe. My name is [PERSON_NAME]. This …" at bounding box center [269, 100] width 134 height 140
click at [325, 31] on textarea "A place that has special meaning to me is Kobe. My name is [PERSON_NAME]. This …" at bounding box center [269, 100] width 134 height 140
click at [332, 30] on textarea "A place that has special meaning to me is Kobe. My name is [PERSON_NAME]. This …" at bounding box center [269, 100] width 134 height 140
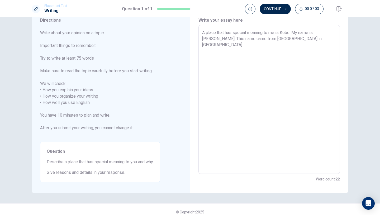
click at [316, 42] on textarea "A place that has special meaning to me is Kobe. My name is [PERSON_NAME]. This …" at bounding box center [269, 100] width 134 height 140
click at [293, 31] on textarea "A place that has special meaning to me is Kobe. My name is [PERSON_NAME]. This …" at bounding box center [269, 100] width 134 height 140
click at [323, 49] on textarea "A place that has special meaning to me is Kobe. My mother is lived in [GEOGRAPH…" at bounding box center [269, 100] width 134 height 140
click at [214, 44] on textarea "A place that has special meaning to me is Kobe. My mother is lived in [GEOGRAPH…" at bounding box center [269, 100] width 134 height 140
click at [287, 47] on textarea "A place that has special meaning to me is Kobe. My mother is lived in [GEOGRAPH…" at bounding box center [269, 100] width 134 height 140
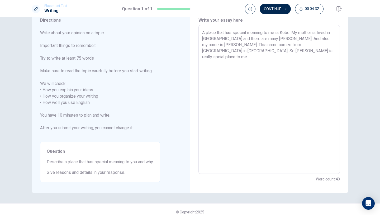
click at [277, 43] on textarea "A place that has special meaning to me is Kobe. My mother is lived in [GEOGRAPH…" at bounding box center [269, 100] width 134 height 140
drag, startPoint x: 282, startPoint y: 39, endPoint x: 267, endPoint y: 37, distance: 14.7
click at [267, 37] on textarea "A place that has special meaning to me is Kobe. My mother is lived in [GEOGRAPH…" at bounding box center [269, 100] width 134 height 140
click at [252, 47] on textarea "A place that has special meaning to me is Kobe. My mother is lived in [GEOGRAPH…" at bounding box center [269, 100] width 134 height 140
click at [251, 49] on textarea "A place that has special meaning to me is Kobe. My mother is lived in [GEOGRAPH…" at bounding box center [269, 100] width 134 height 140
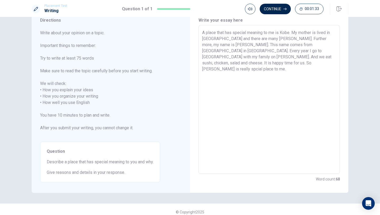
click at [254, 49] on textarea "A place that has special meaning to me is Kobe. My mother is lived in [GEOGRAPH…" at bounding box center [269, 100] width 134 height 140
click at [253, 49] on textarea "A place that has special meaning to me is Kobe. My mother is lived in [GEOGRAPH…" at bounding box center [269, 100] width 134 height 140
click at [269, 52] on textarea "A place that has special meaning to me is Kobe. My mother is lived in [GEOGRAPH…" at bounding box center [269, 100] width 134 height 140
click at [263, 51] on textarea "A place that has special meaning to me is Kobe. My mother is lived in [GEOGRAPH…" at bounding box center [269, 100] width 134 height 140
click at [337, 59] on div "A place that has special meaning to me is Kobe. My mother is lived in [GEOGRAPH…" at bounding box center [270, 99] width 142 height 149
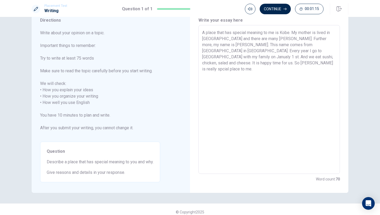
click at [266, 40] on textarea "A place that has special meaning to me is Kobe. My mother is lived in [GEOGRAPH…" at bounding box center [269, 100] width 134 height 140
click at [259, 57] on textarea "A place that has special meaning to me is Kobe. My mother is lived in [GEOGRAPH…" at bounding box center [269, 100] width 134 height 140
click at [285, 44] on textarea "A place that has special meaning to me is Kobe. My mother is lived in [GEOGRAPH…" at bounding box center [269, 100] width 134 height 140
click at [261, 50] on textarea "A place that has special meaning to me is Kobe. My mother is lived in [GEOGRAPH…" at bounding box center [269, 100] width 134 height 140
click at [285, 46] on textarea "A place that has special meaning to me is Kobe. My mother is lived in [GEOGRAPH…" at bounding box center [269, 100] width 134 height 140
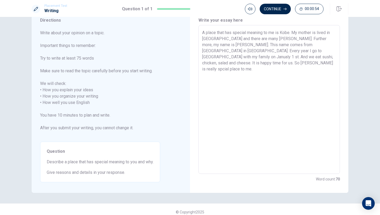
click at [260, 55] on textarea "A place that has special meaning to me is Kobe. My mother is lived in [GEOGRAPH…" at bounding box center [269, 100] width 134 height 140
click at [293, 65] on textarea "A place that has special meaning to me is Kobe. My mother is lived in [GEOGRAPH…" at bounding box center [269, 100] width 134 height 140
click at [213, 65] on textarea "A place that has special meaning to me is Kobe. My mother is lived in [GEOGRAPH…" at bounding box center [269, 100] width 134 height 140
click at [223, 62] on textarea "A place that has special meaning to me is Kobe. My mother is lived in [GEOGRAPH…" at bounding box center [269, 100] width 134 height 140
click at [329, 65] on textarea "A place that has special meaning to me is Kobe. My mother is lived in [GEOGRAPH…" at bounding box center [269, 100] width 134 height 140
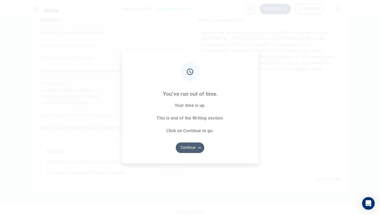
click at [195, 146] on button "Continue" at bounding box center [190, 148] width 29 height 11
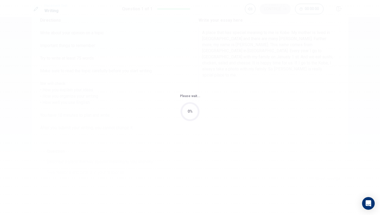
scroll to position [0, 0]
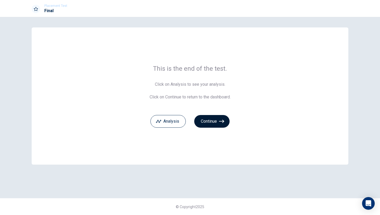
click at [223, 123] on icon "button" at bounding box center [221, 121] width 5 height 3
